Goal: Information Seeking & Learning: Learn about a topic

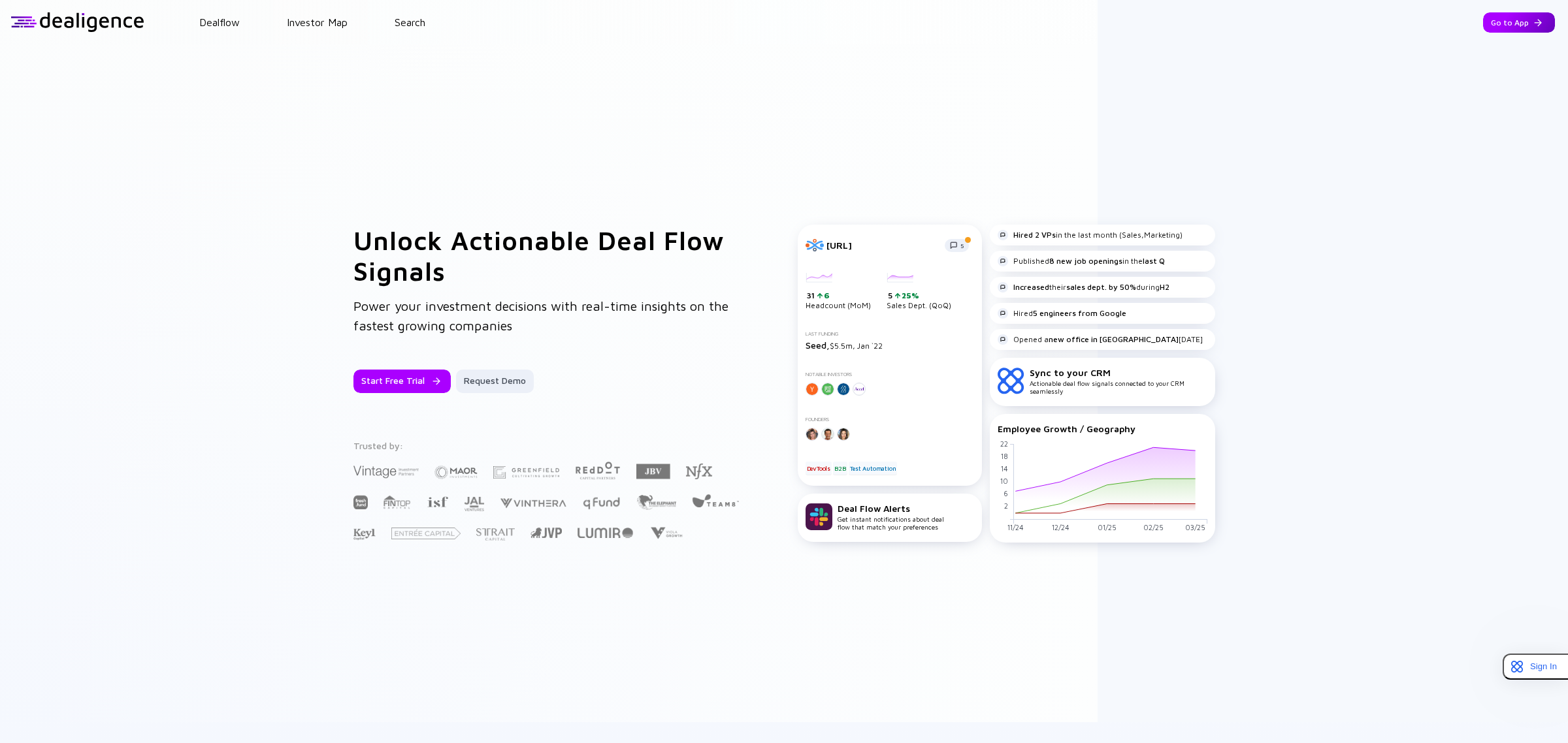
click at [1483, 26] on div "Go to App" at bounding box center [1518, 23] width 72 height 20
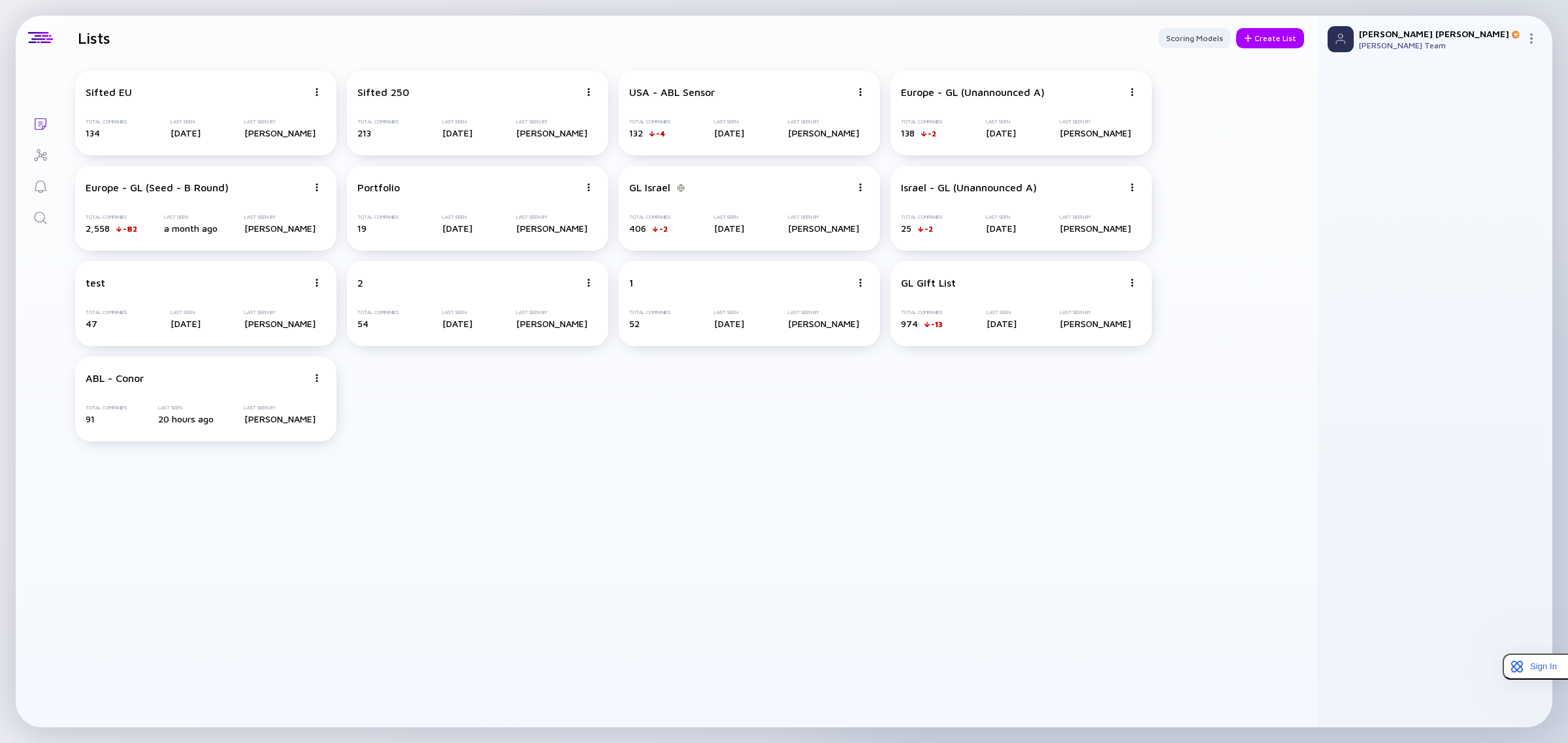
click at [44, 210] on icon "Search" at bounding box center [40, 217] width 15 height 15
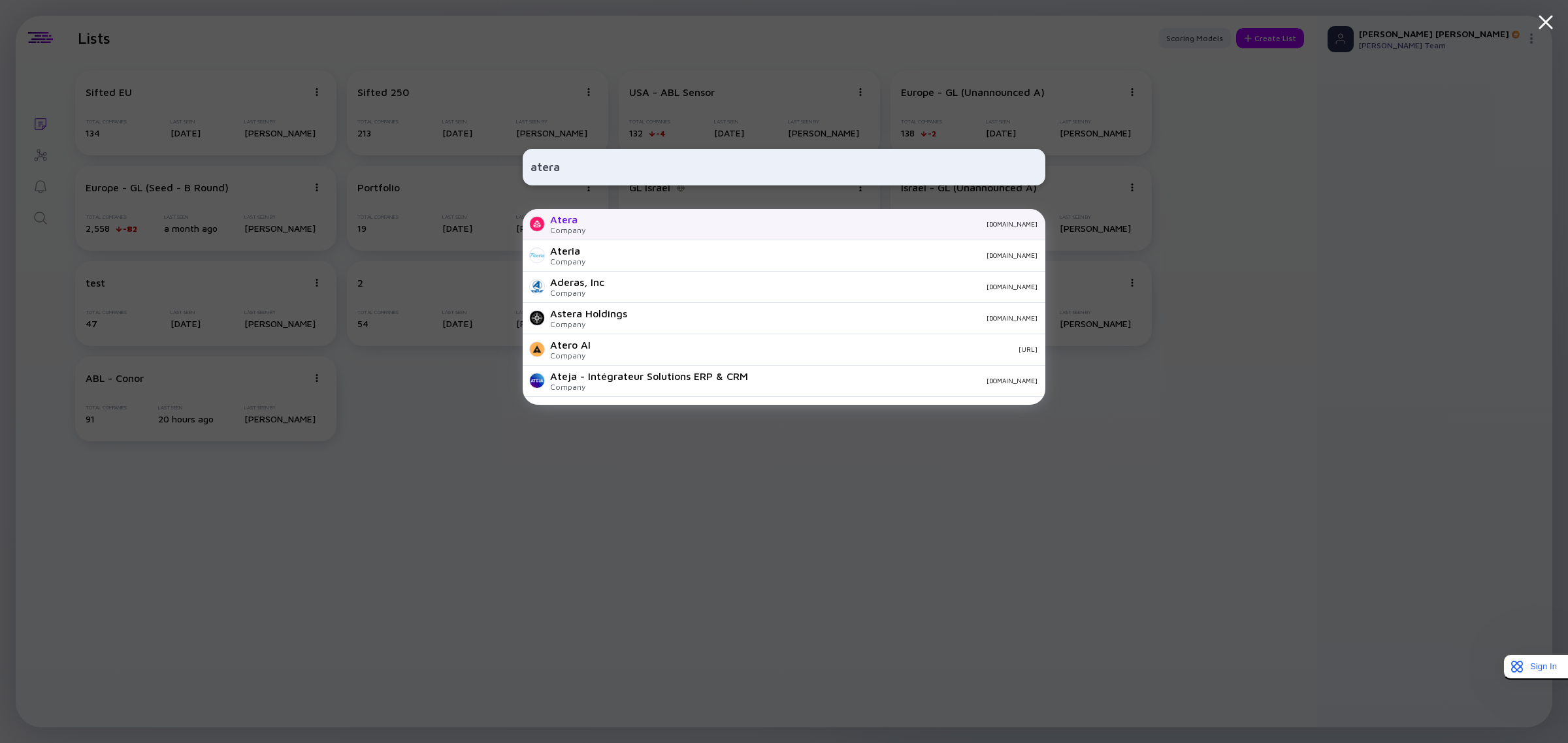
type input "atera"
click at [575, 231] on div "Company" at bounding box center [567, 230] width 35 height 10
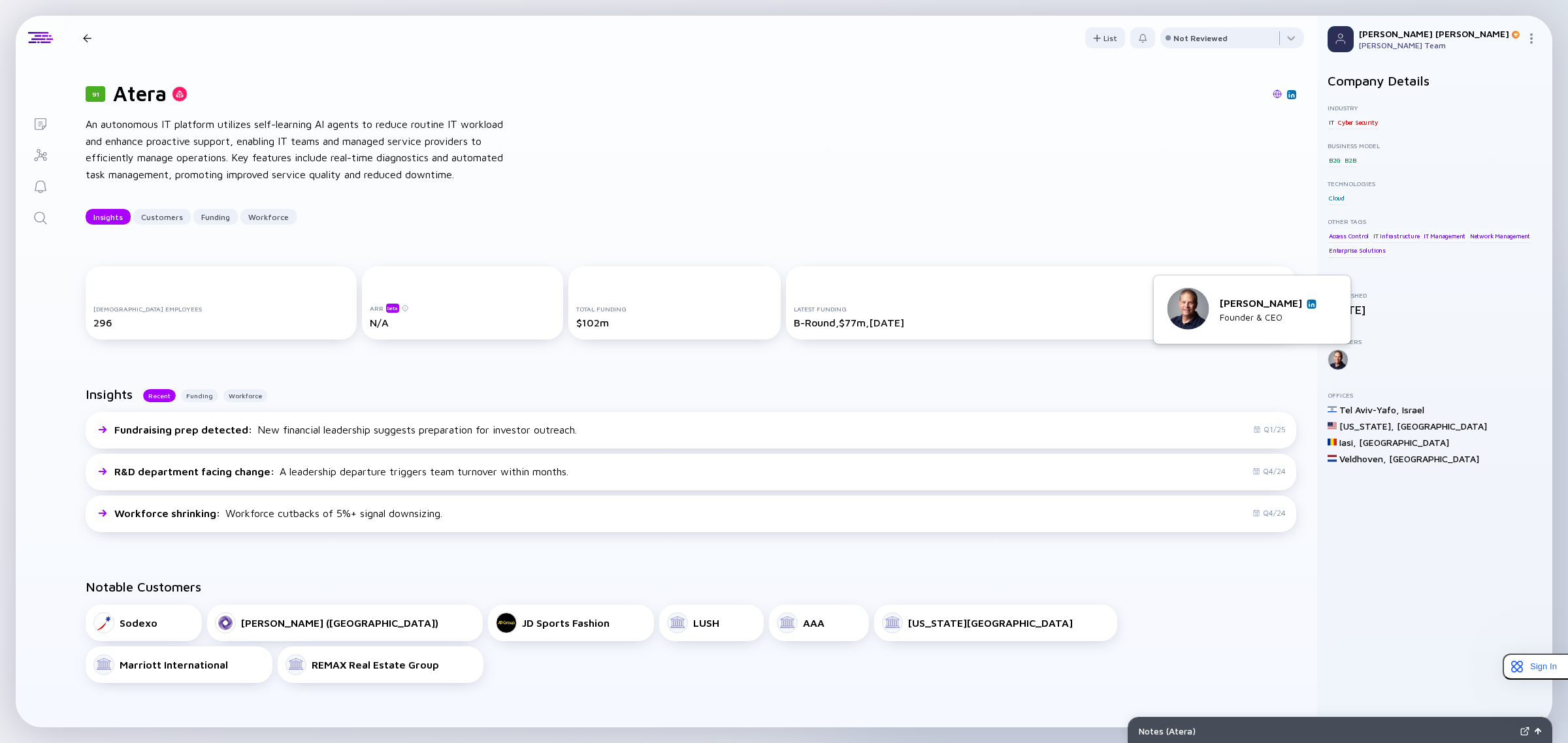
click at [1311, 299] on link at bounding box center [1312, 304] width 9 height 9
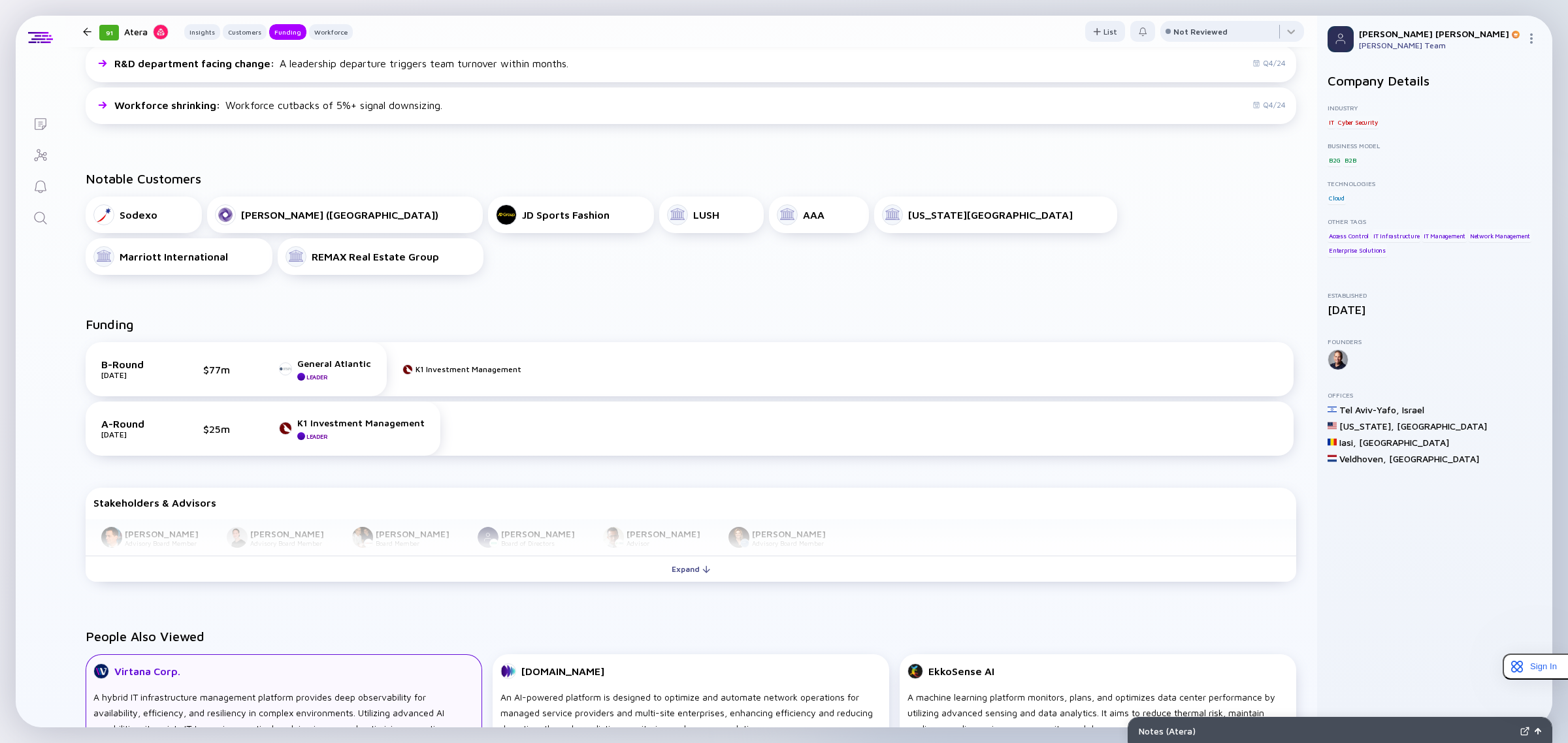
scroll to position [632, 0]
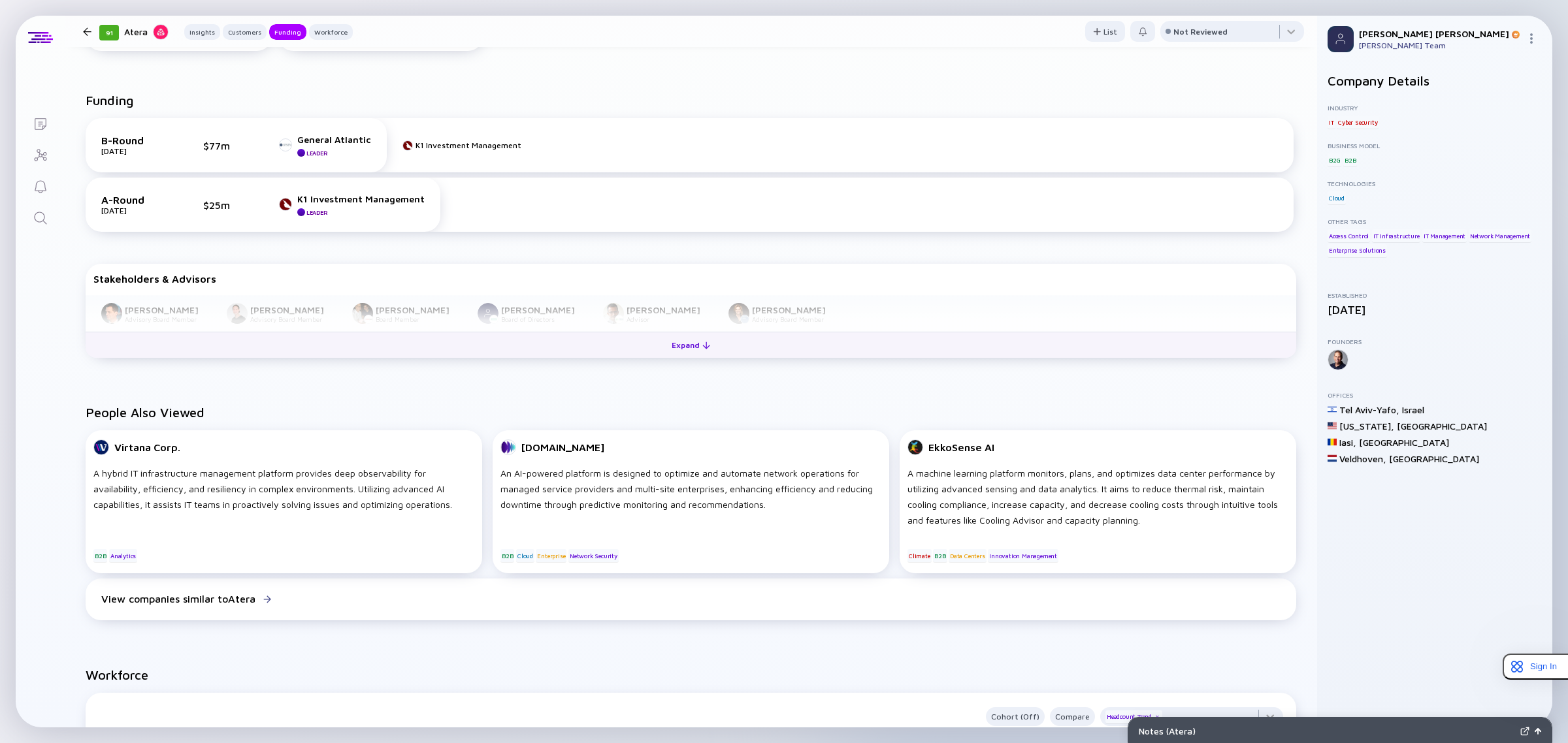
click at [295, 358] on button "Expand" at bounding box center [691, 344] width 1211 height 26
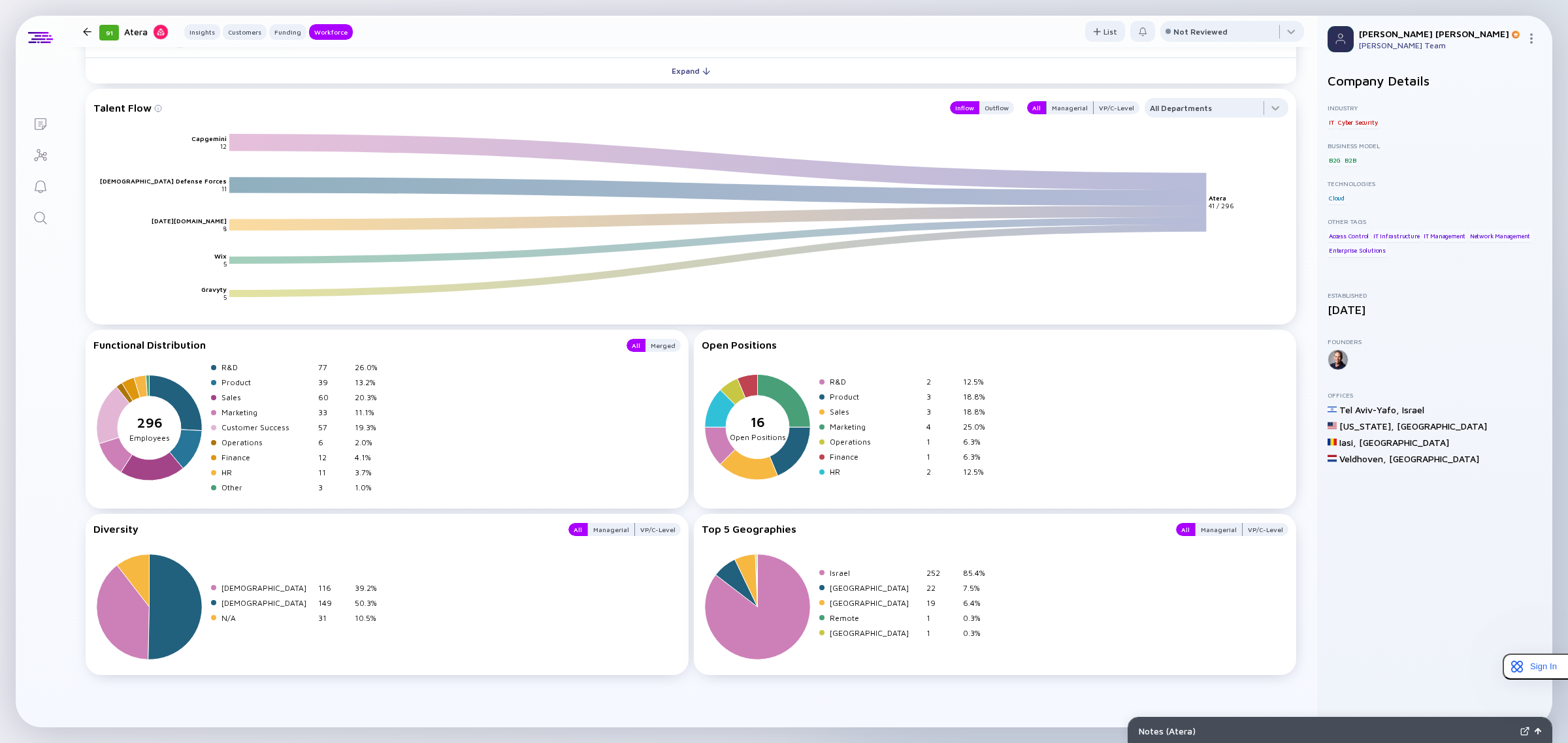
scroll to position [1669, 0]
click at [831, 473] on div "HR" at bounding box center [875, 471] width 92 height 10
click at [835, 475] on div "HR" at bounding box center [875, 471] width 92 height 10
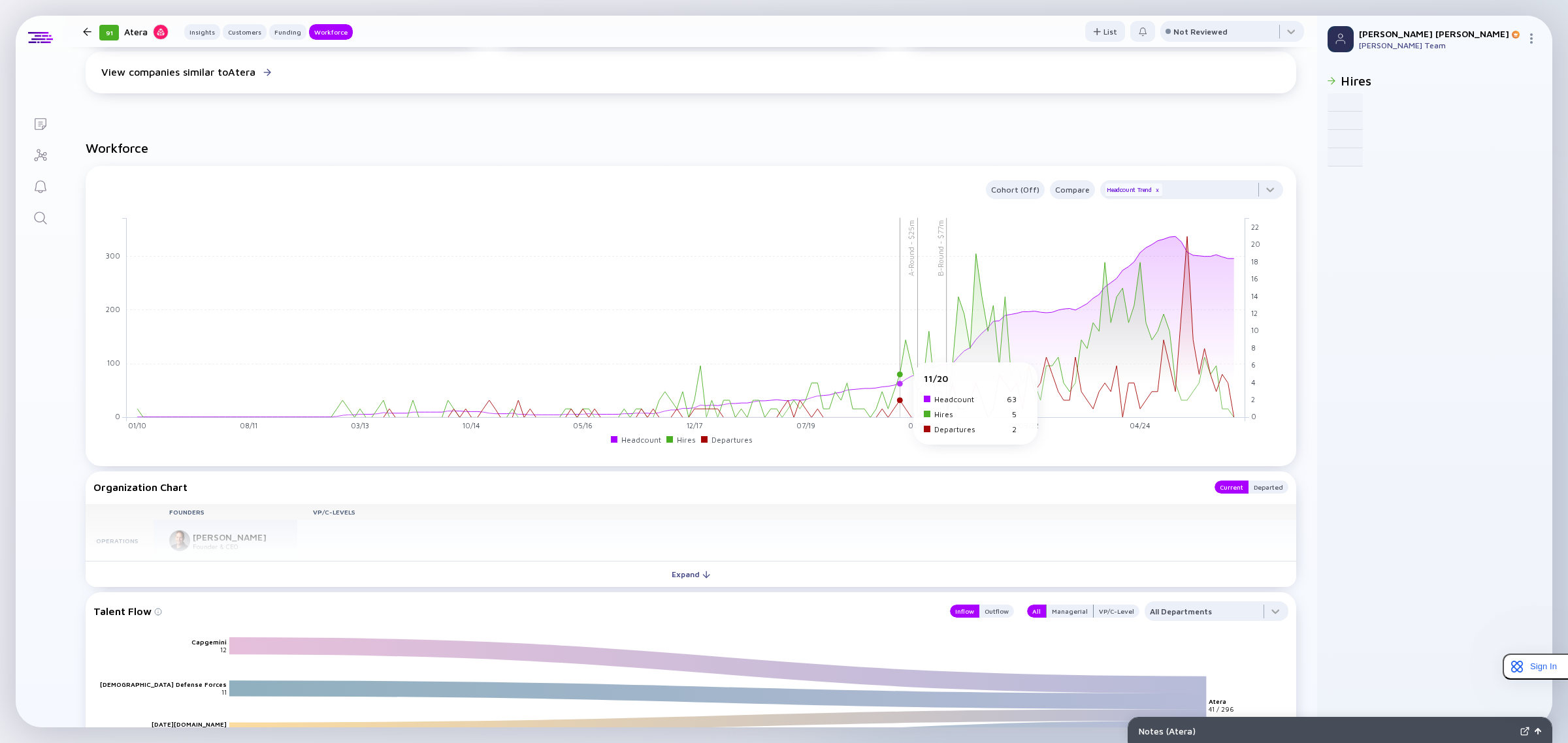
scroll to position [873, 0]
